Goal: Obtain resource: Download file/media

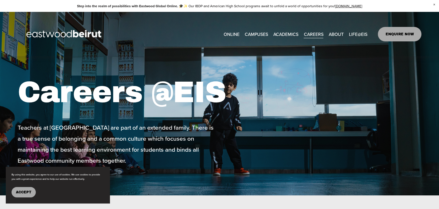
click at [23, 190] on span "Accept" at bounding box center [24, 192] width 16 height 4
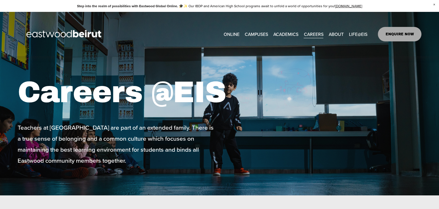
click at [0, 0] on span "Tuition & Financial Aid" at bounding box center [0, 0] width 0 height 0
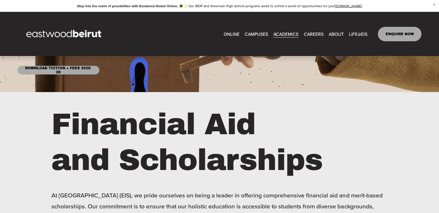
scroll to position [87, 0]
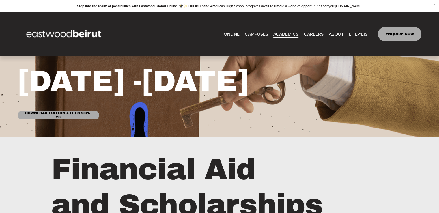
click at [57, 116] on link "Download Tuition + Fees 2025-26" at bounding box center [59, 115] width 82 height 9
